Goal: Task Accomplishment & Management: Manage account settings

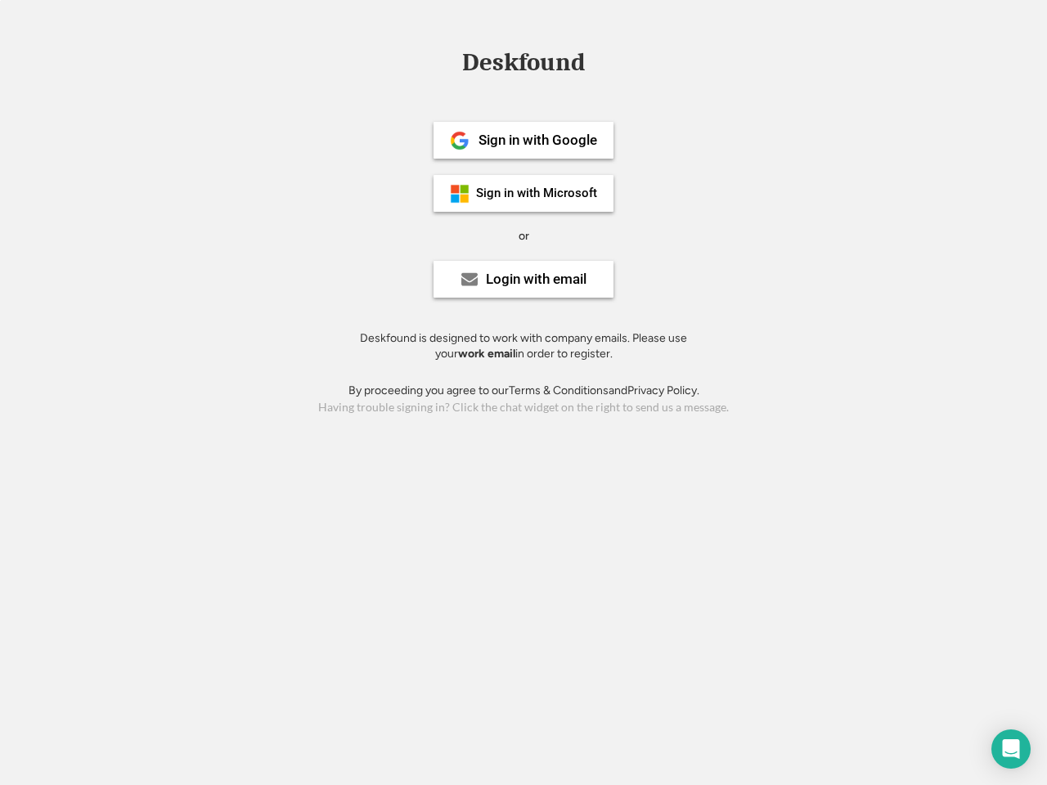
click at [524, 234] on div "or" at bounding box center [524, 236] width 11 height 16
click at [524, 65] on div "Deskfound" at bounding box center [523, 62] width 139 height 25
click at [448, 61] on div "Deskfound" at bounding box center [523, 65] width 1047 height 31
click at [524, 65] on div "Deskfound" at bounding box center [523, 62] width 139 height 25
click at [524, 236] on div "or" at bounding box center [524, 236] width 11 height 16
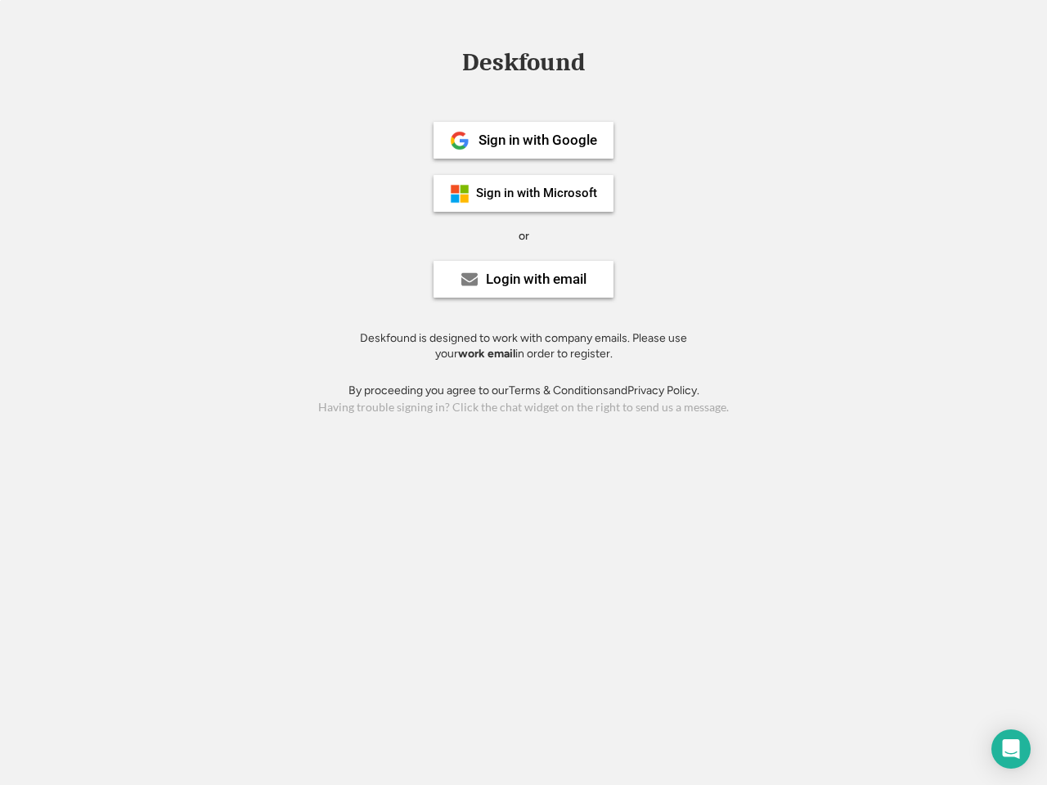
click at [524, 140] on div "Sign in with Google" at bounding box center [538, 140] width 119 height 14
click at [538, 140] on div "Sign in with Google" at bounding box center [538, 140] width 119 height 14
click at [460, 141] on img at bounding box center [460, 141] width 20 height 20
click at [524, 193] on div "Sign in with Microsoft" at bounding box center [536, 193] width 121 height 12
click at [538, 193] on div "Sign in with Microsoft" at bounding box center [536, 193] width 121 height 12
